Goal: Share content: Share content

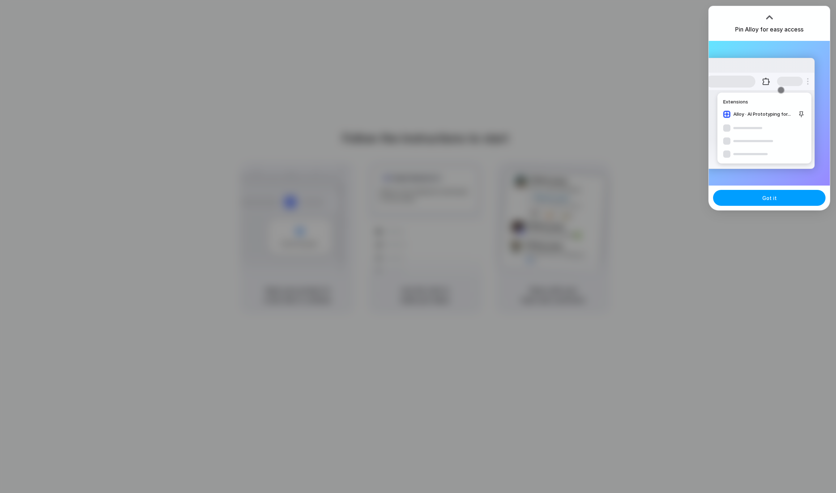
click at [784, 199] on button "Got it" at bounding box center [769, 198] width 112 height 16
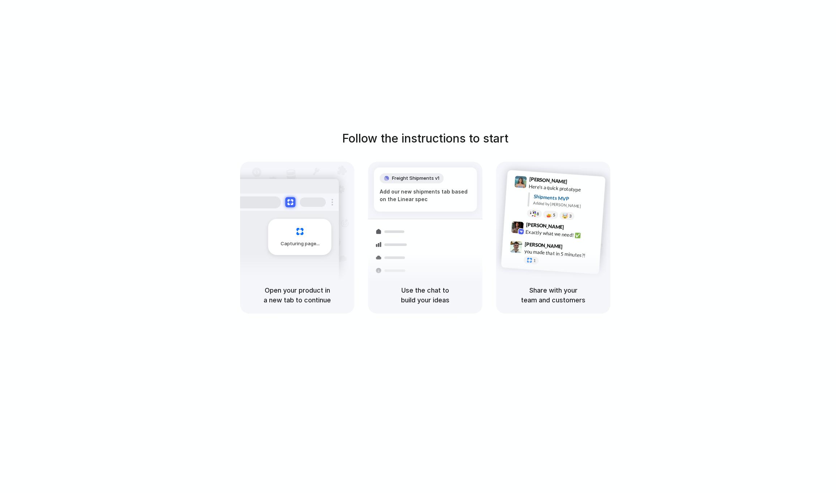
click at [418, 247] on div at bounding box center [418, 247] width 0 height 0
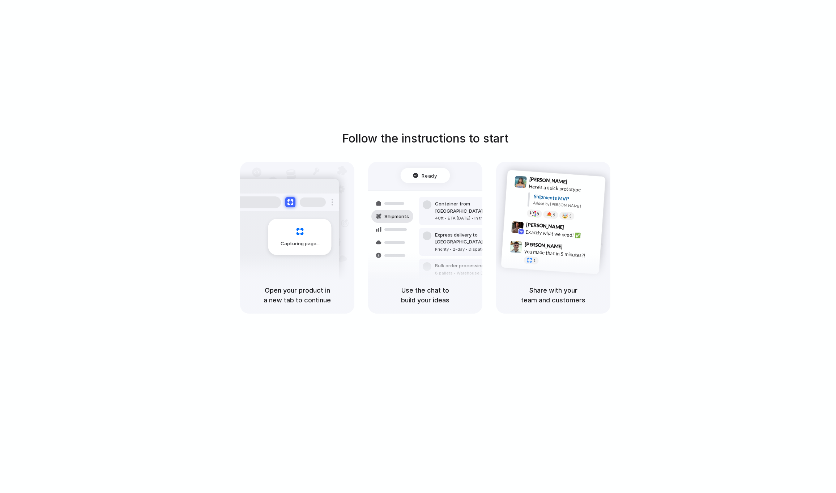
click at [482, 109] on div "Follow the instructions to start Capturing page Open your product in a new tab …" at bounding box center [425, 253] width 851 height 507
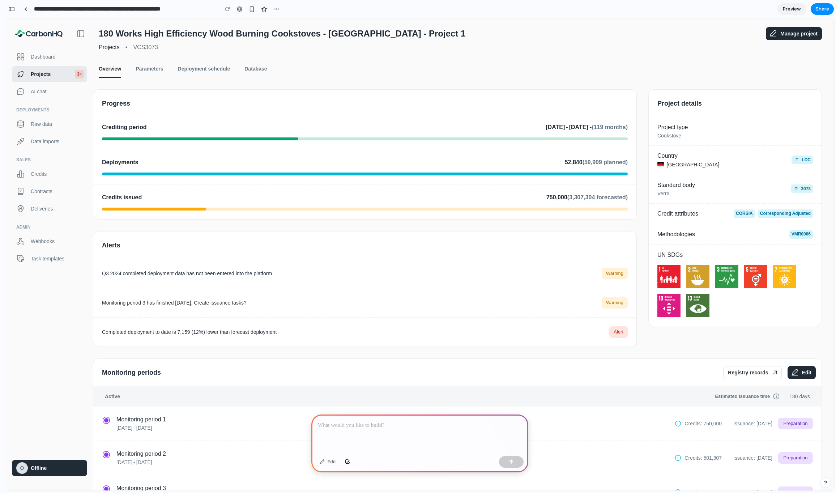
click at [154, 71] on link "Parameters" at bounding box center [149, 68] width 27 height 17
click at [15, 9] on button "button" at bounding box center [12, 9] width 12 height 12
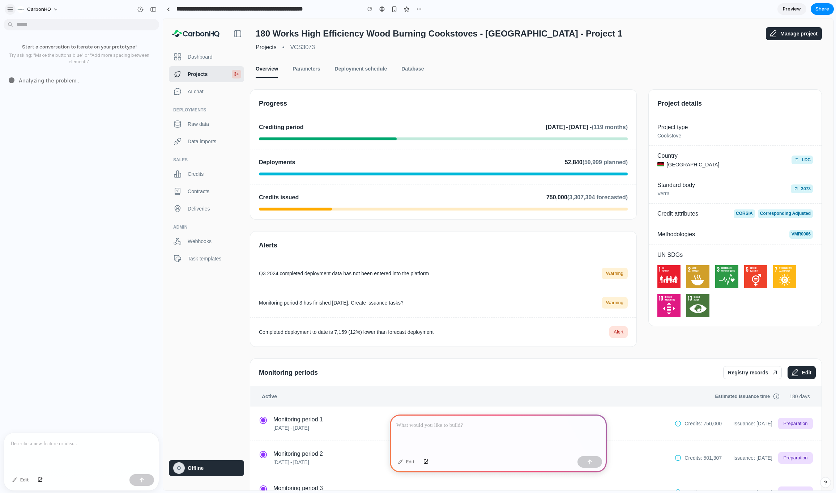
click at [12, 7] on div "button" at bounding box center [10, 9] width 7 height 7
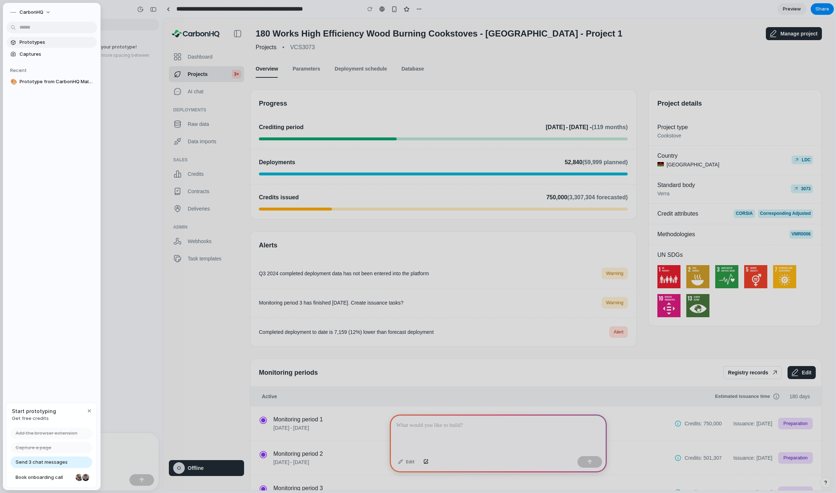
click at [37, 43] on span "Prototypes" at bounding box center [57, 42] width 75 height 7
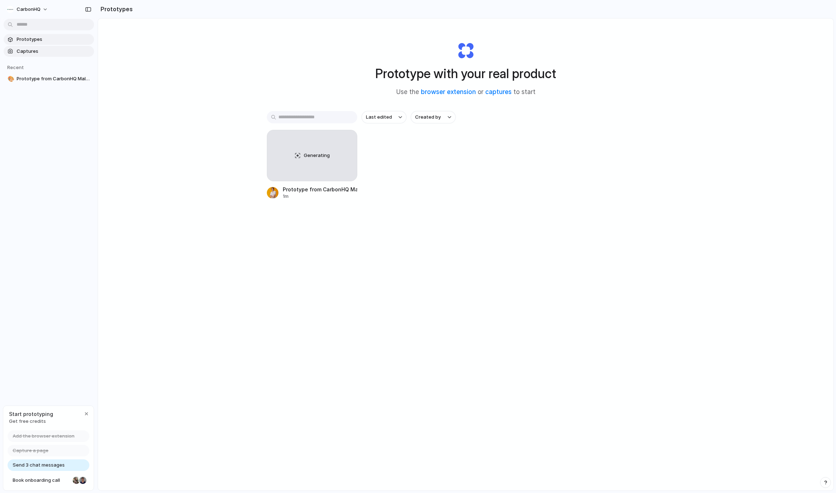
click at [37, 53] on span "Captures" at bounding box center [54, 51] width 75 height 7
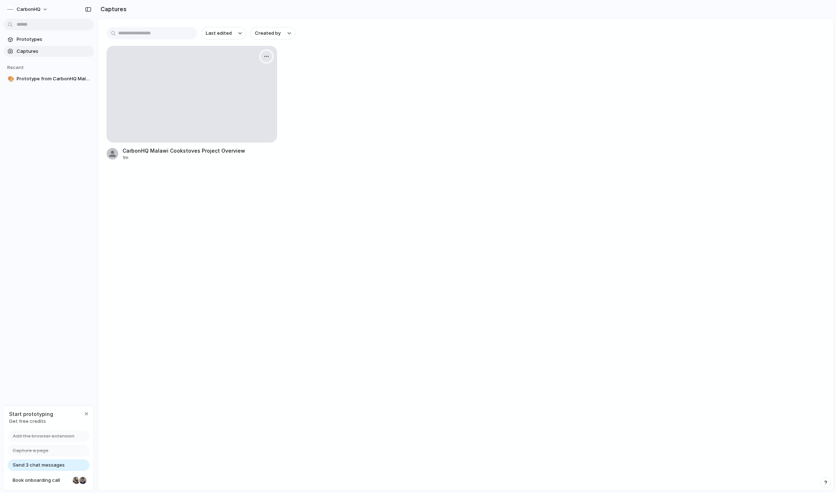
click at [269, 54] on div "button" at bounding box center [267, 57] width 6 height 6
click at [260, 117] on li "Delete" at bounding box center [242, 120] width 57 height 12
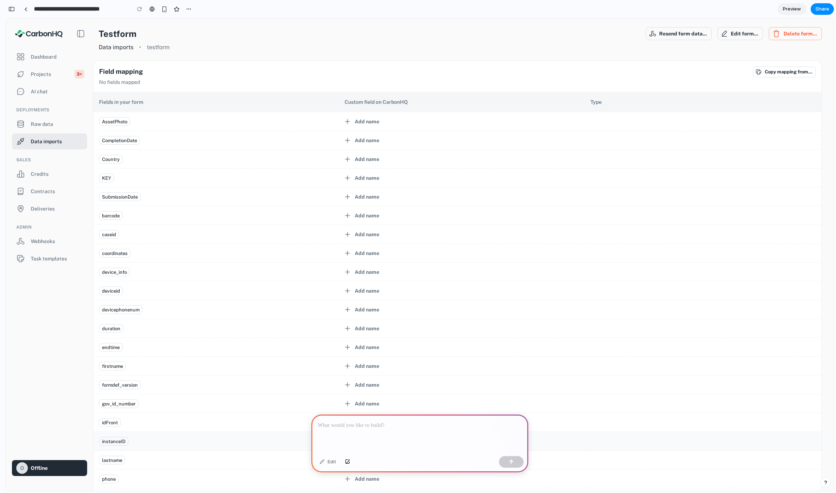
drag, startPoint x: 361, startPoint y: 386, endPoint x: 356, endPoint y: 433, distance: 47.6
click at [356, 433] on div "AssetPhoto Add name CompletionDate Add name Country Add name KEY Add name Submi…" at bounding box center [461, 347] width 737 height 470
click at [359, 401] on div "Add name" at bounding box center [367, 403] width 25 height 9
click at [359, 441] on div at bounding box center [419, 433] width 217 height 39
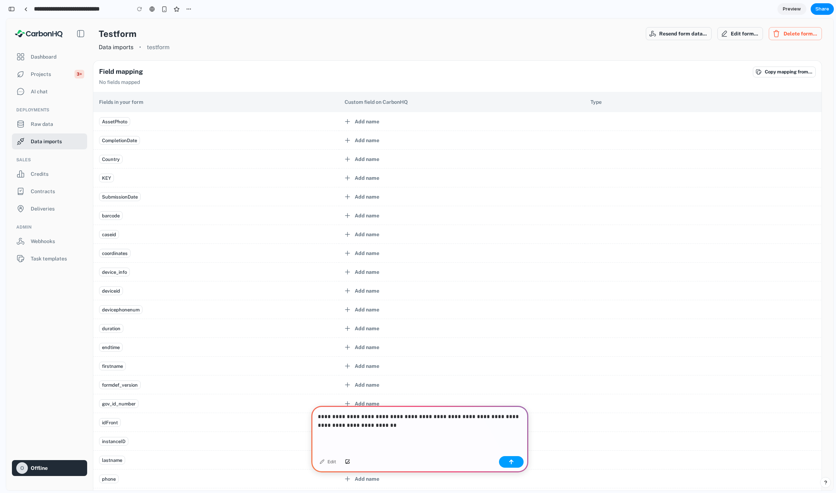
click at [518, 465] on button "button" at bounding box center [511, 462] width 25 height 12
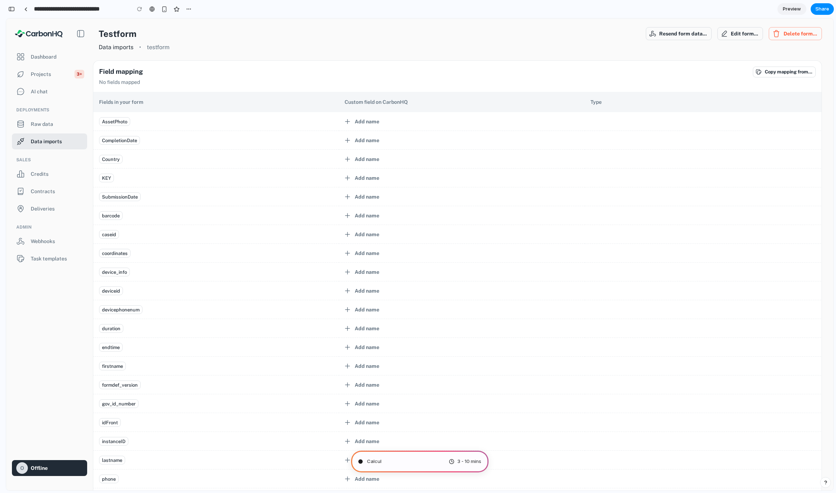
type input "**********"
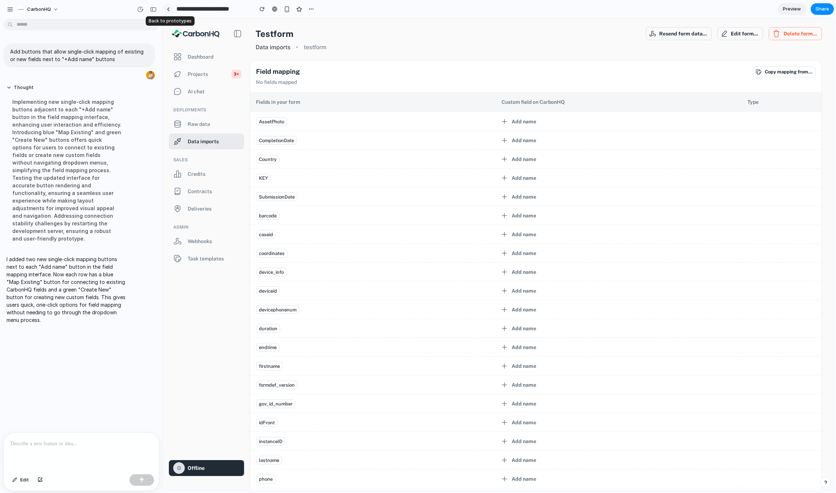
click at [169, 10] on div at bounding box center [168, 9] width 3 height 4
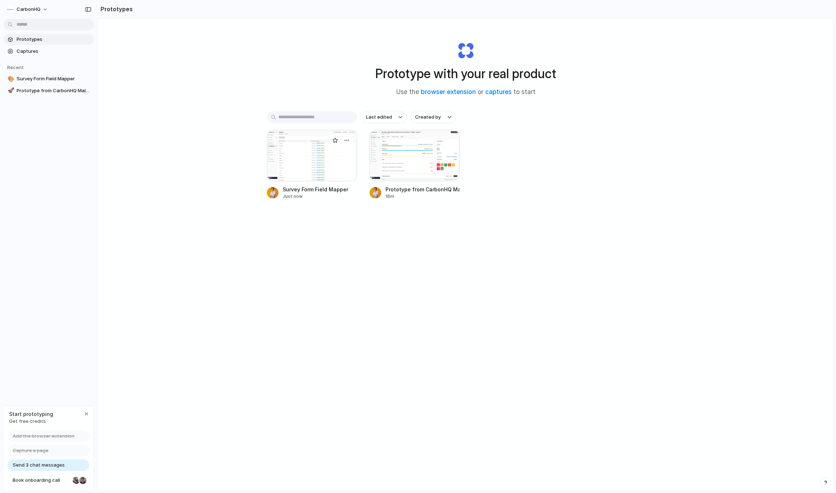
click at [298, 146] on div at bounding box center [312, 155] width 90 height 51
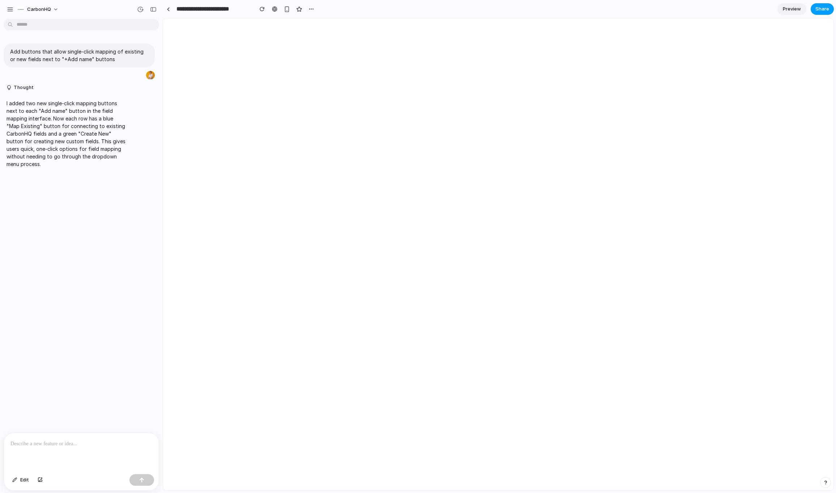
click at [824, 12] on span "Share" at bounding box center [823, 8] width 14 height 7
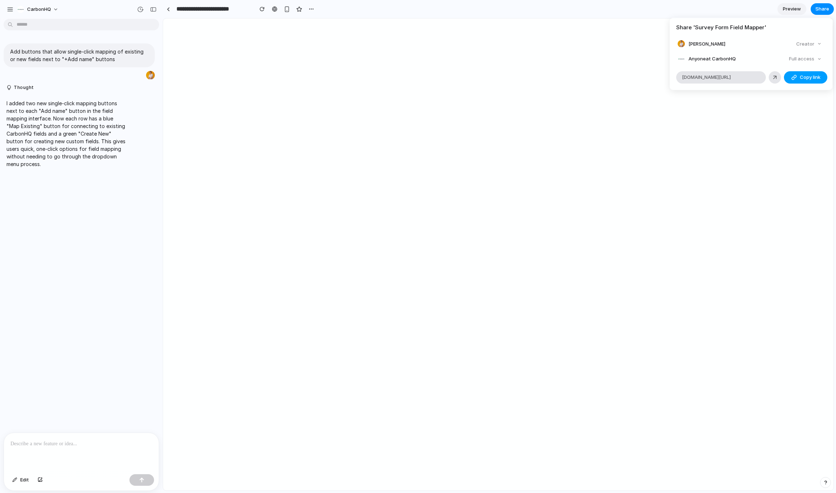
click at [796, 80] on div "button" at bounding box center [794, 78] width 6 height 6
click at [801, 60] on div "Full access" at bounding box center [805, 59] width 38 height 10
click at [748, 39] on li "Eugene Datsky Creator" at bounding box center [751, 44] width 147 height 10
click at [801, 74] on span "Copy link" at bounding box center [810, 77] width 21 height 7
click at [456, 397] on div "Share ' Survey Form Field Mapper ' Eugene Datsky Creator Anyone at CarbonHQ Ful…" at bounding box center [418, 246] width 836 height 493
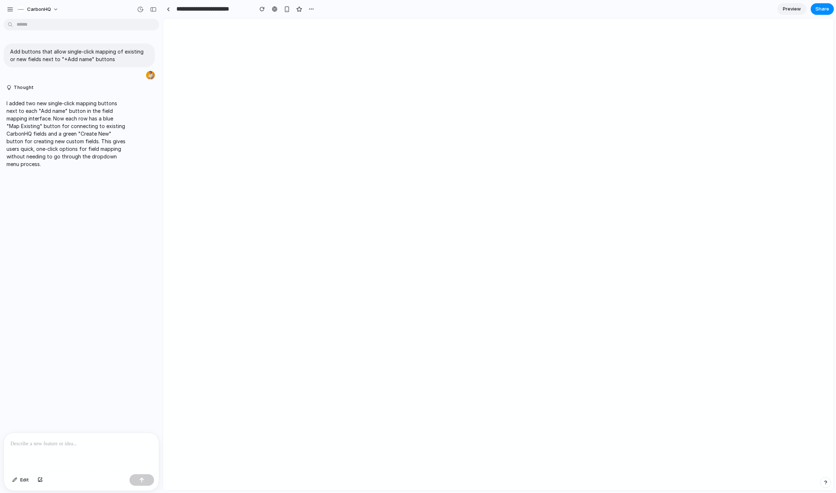
click at [107, 454] on div at bounding box center [81, 452] width 155 height 38
